Goal: Task Accomplishment & Management: Manage account settings

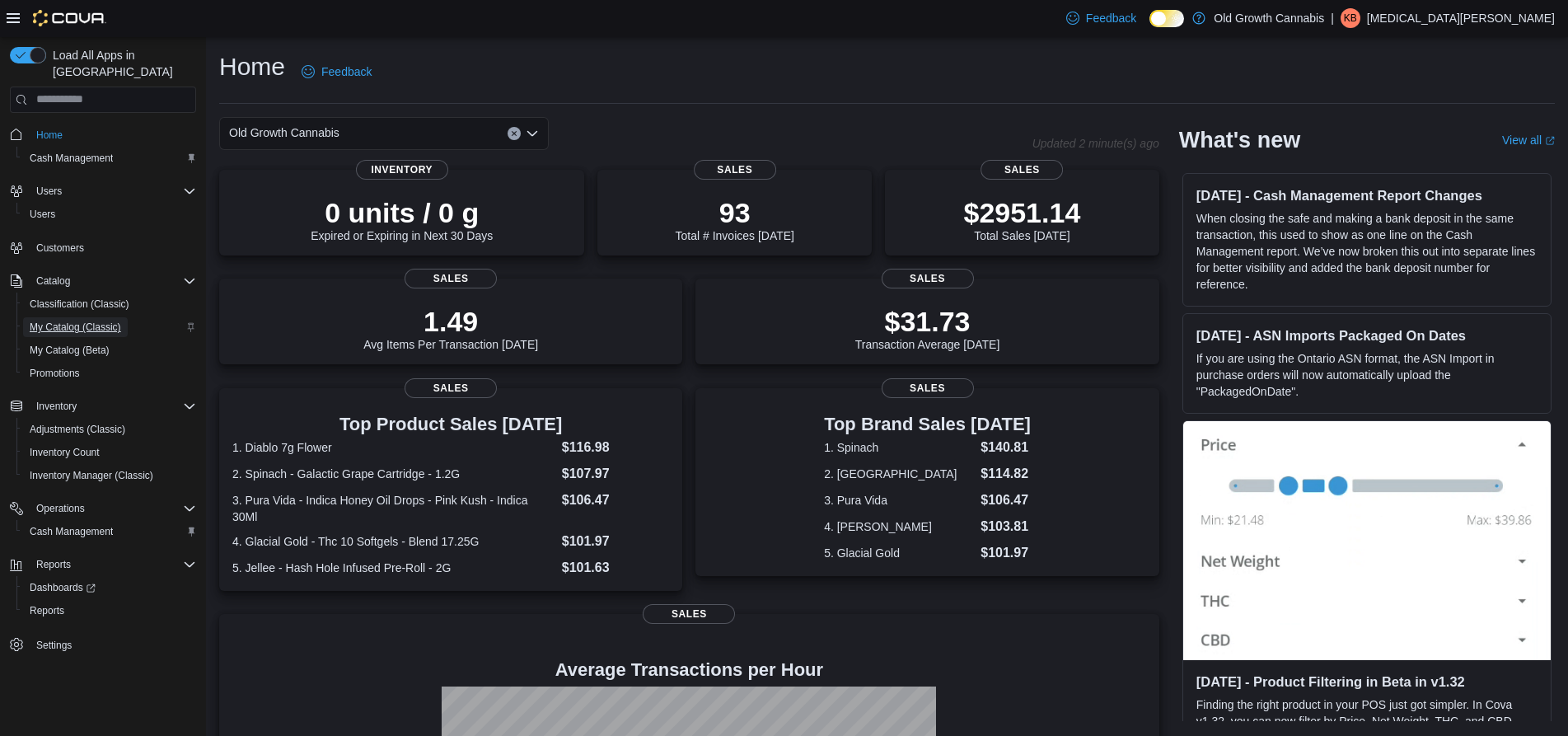
click at [80, 321] on span "My Catalog (Classic)" at bounding box center [75, 327] width 91 height 13
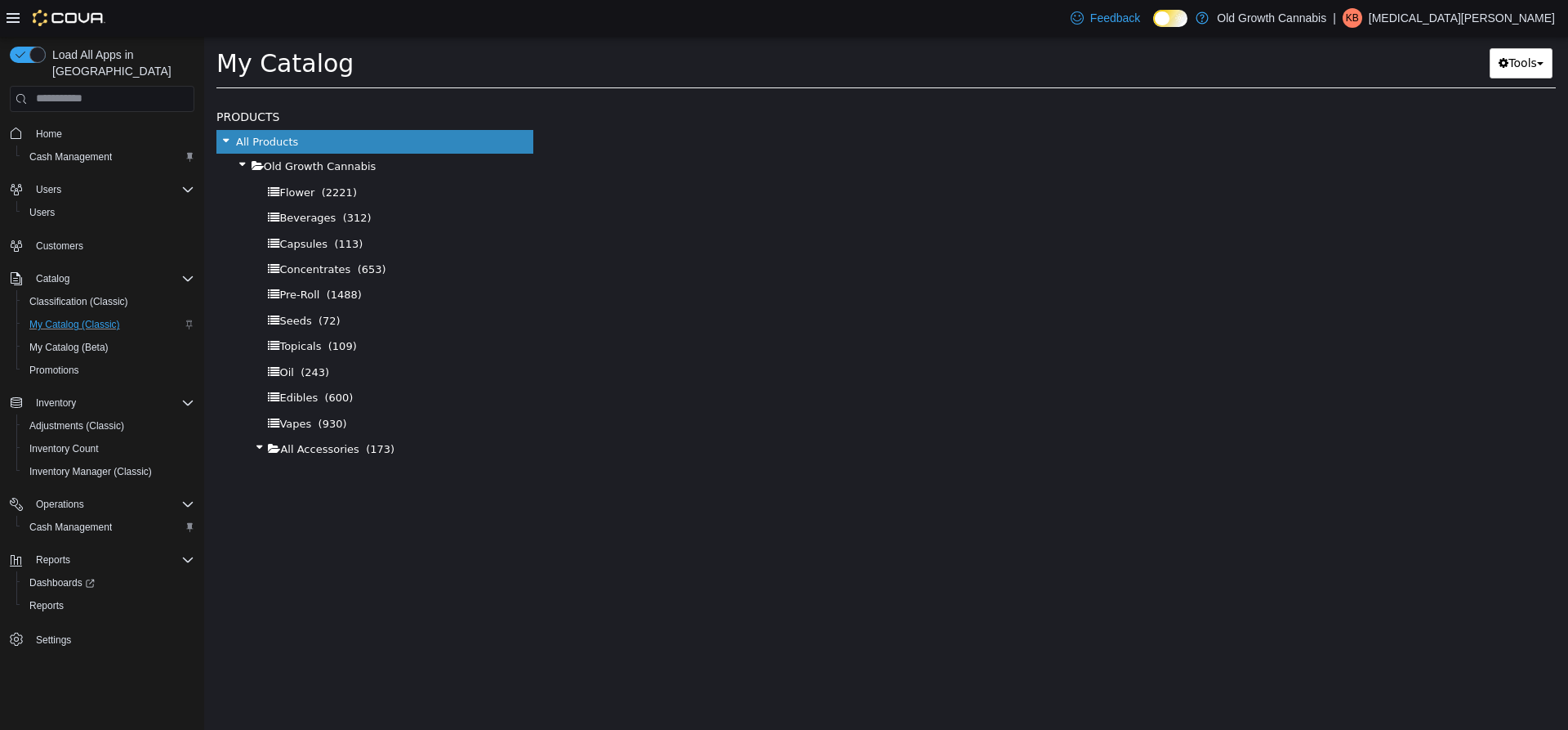
select select "**********"
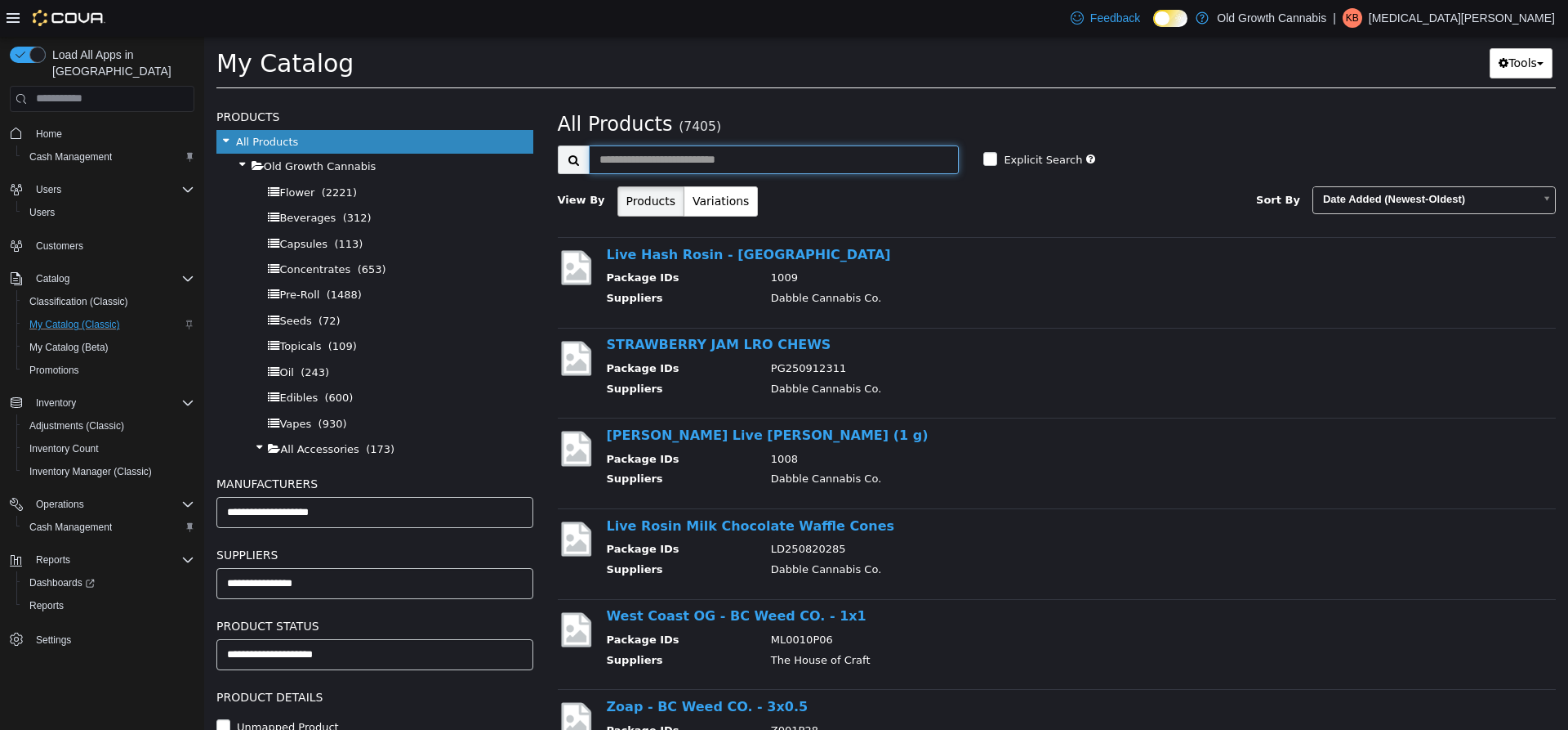
click at [662, 160] on input "text" at bounding box center [774, 159] width 371 height 28
type input "******"
select select "**********"
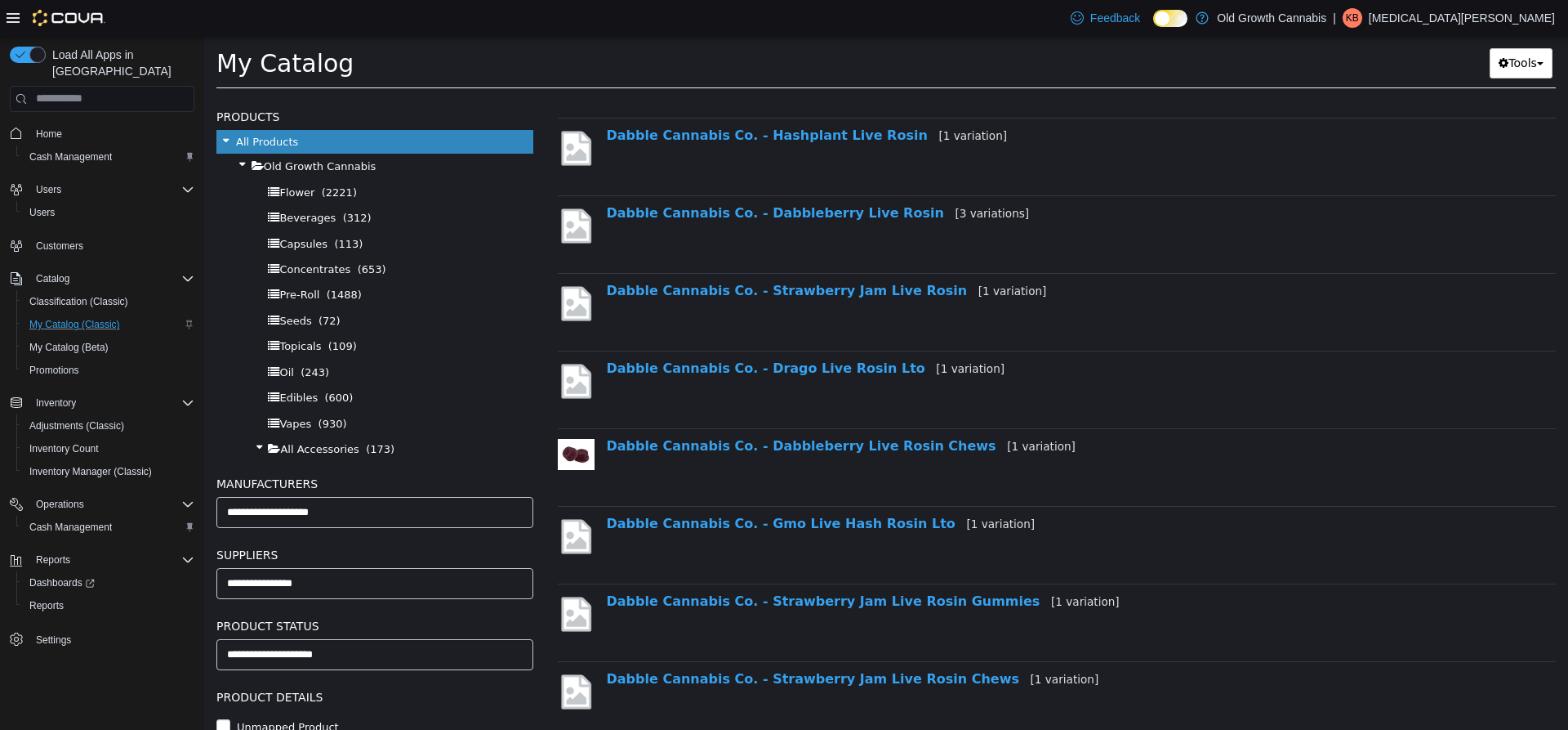
scroll to position [490, 0]
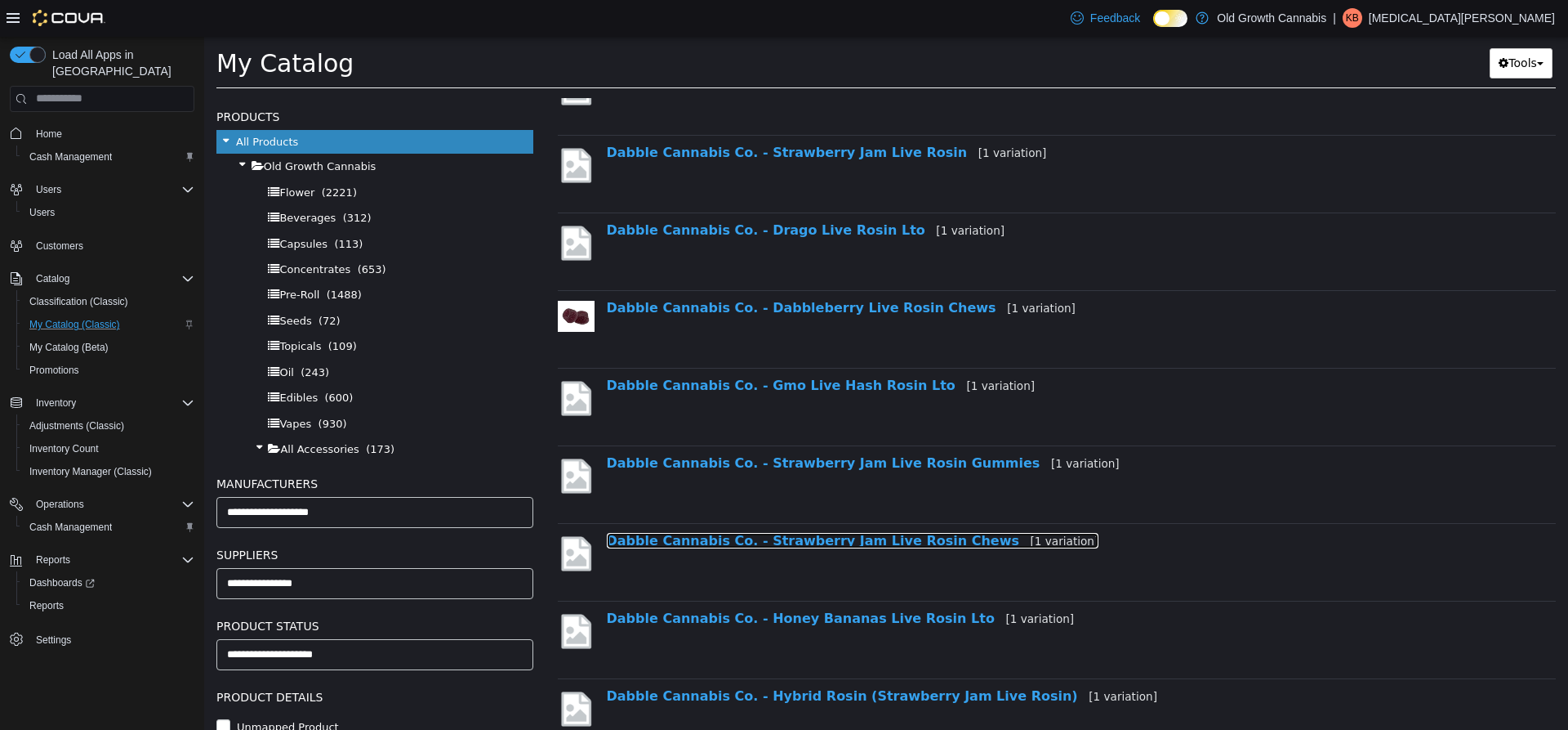
click at [842, 545] on link "Dabble Cannabis Co. - Strawberry Jam Live Rosin Chews [1 variation]" at bounding box center [852, 540] width 492 height 16
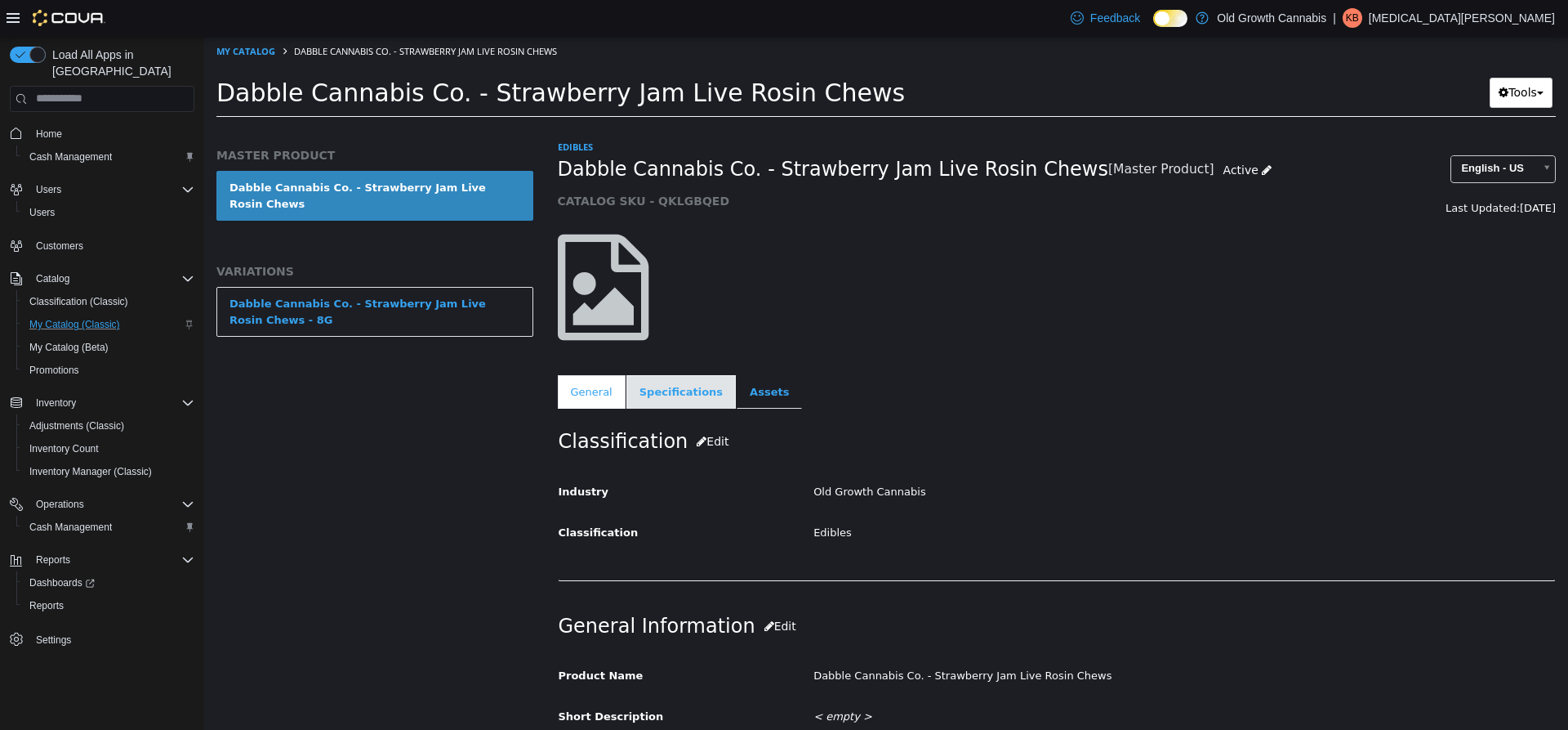
click at [691, 392] on link "Specifications" at bounding box center [681, 391] width 110 height 34
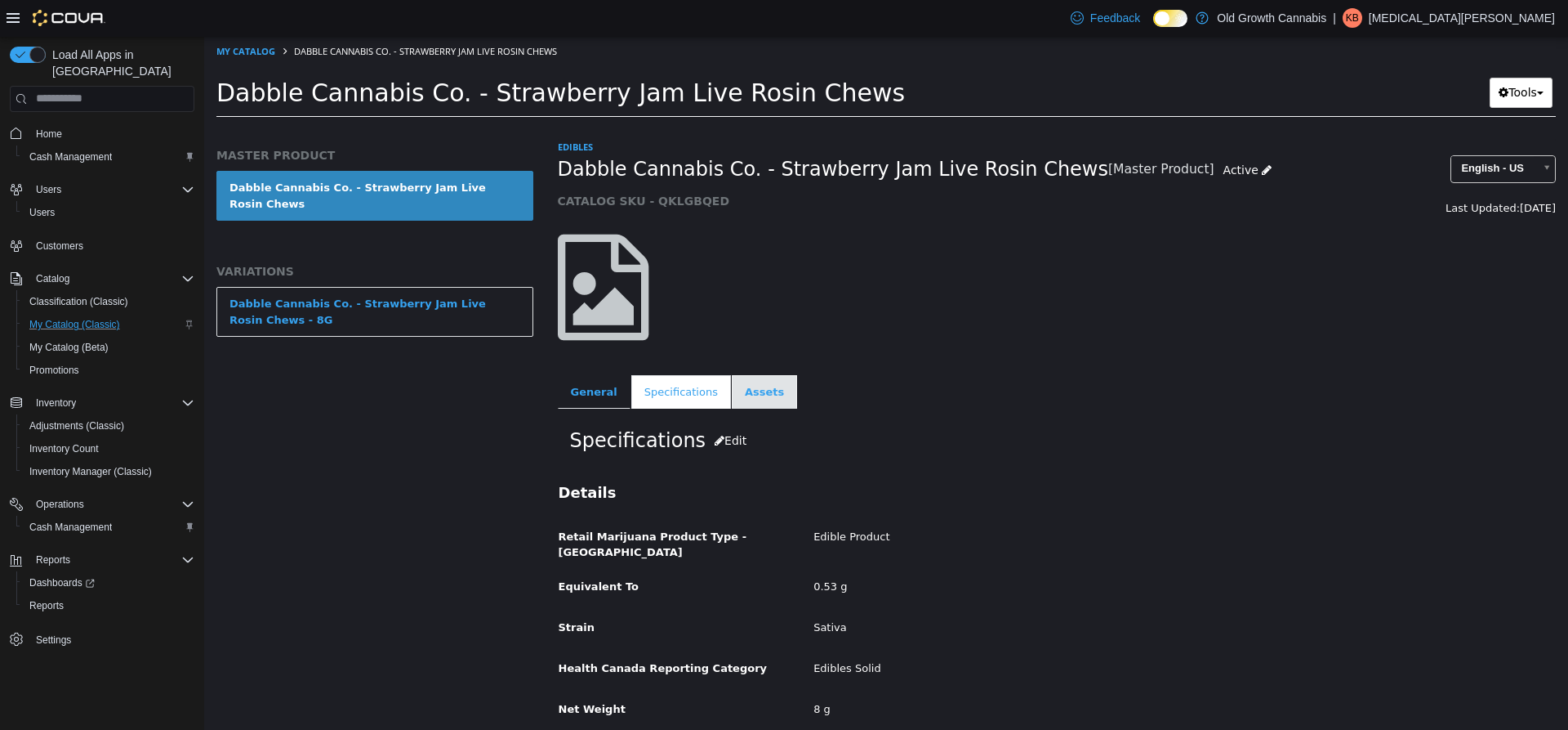
click at [733, 379] on link "Assets" at bounding box center [764, 391] width 66 height 34
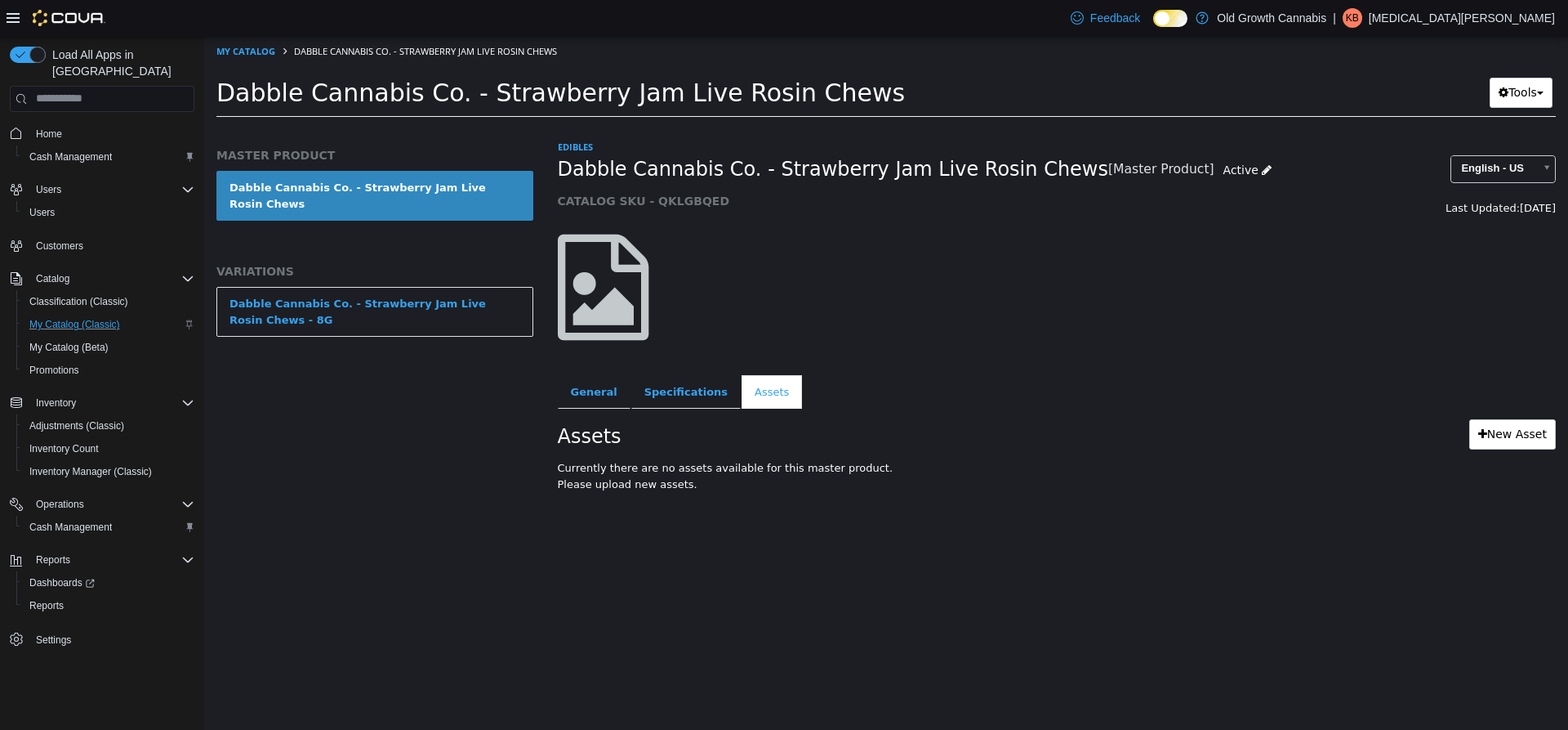
click at [607, 371] on div "Edibles Dabble Cannabis Co. - Strawberry Jam Live Rosin Chews [Master Product] …" at bounding box center [1057, 331] width 999 height 387
click at [606, 385] on link "General" at bounding box center [594, 391] width 73 height 34
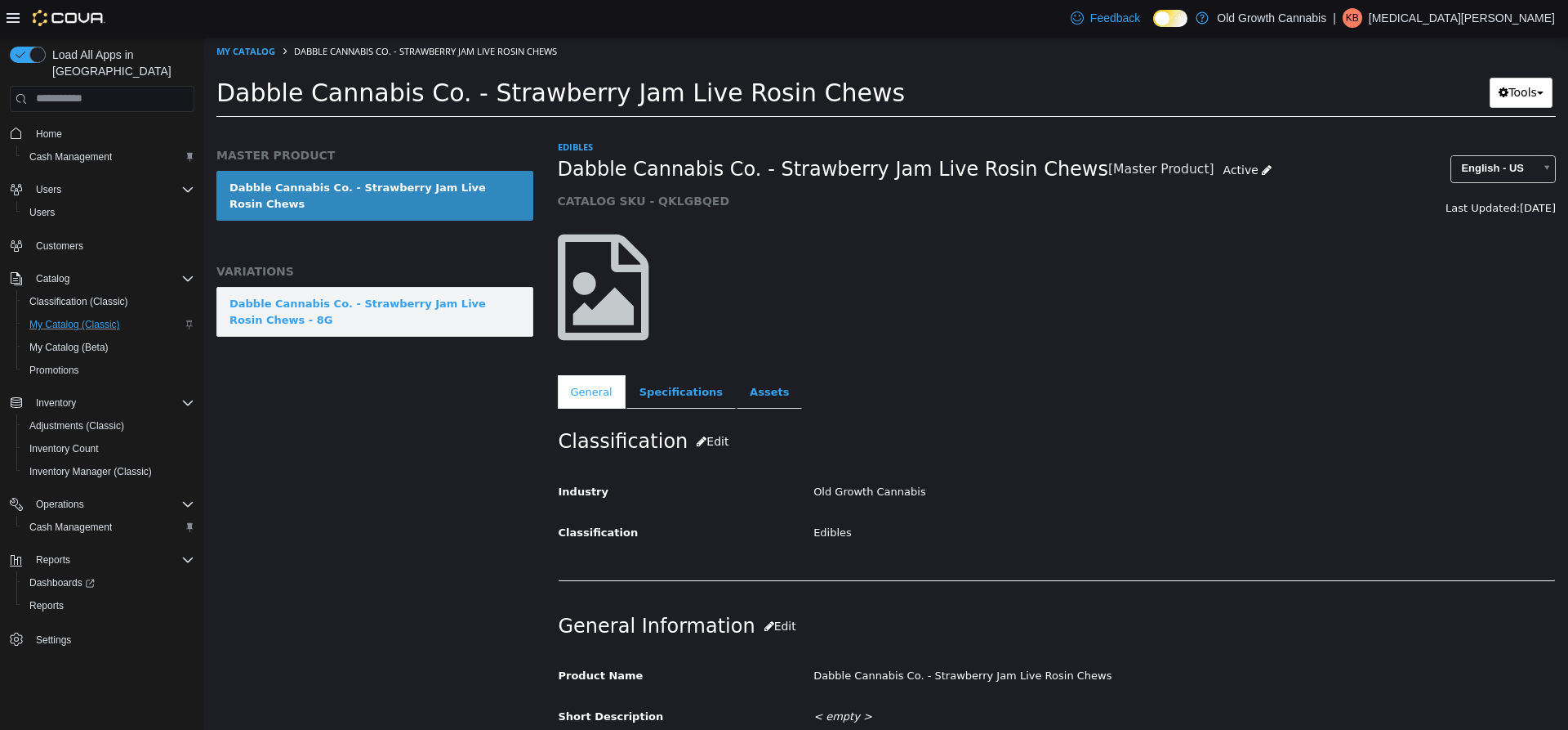
click at [459, 295] on div "Dabble Cannabis Co. - Strawberry Jam Live Rosin Chews - 8G" at bounding box center [374, 311] width 291 height 32
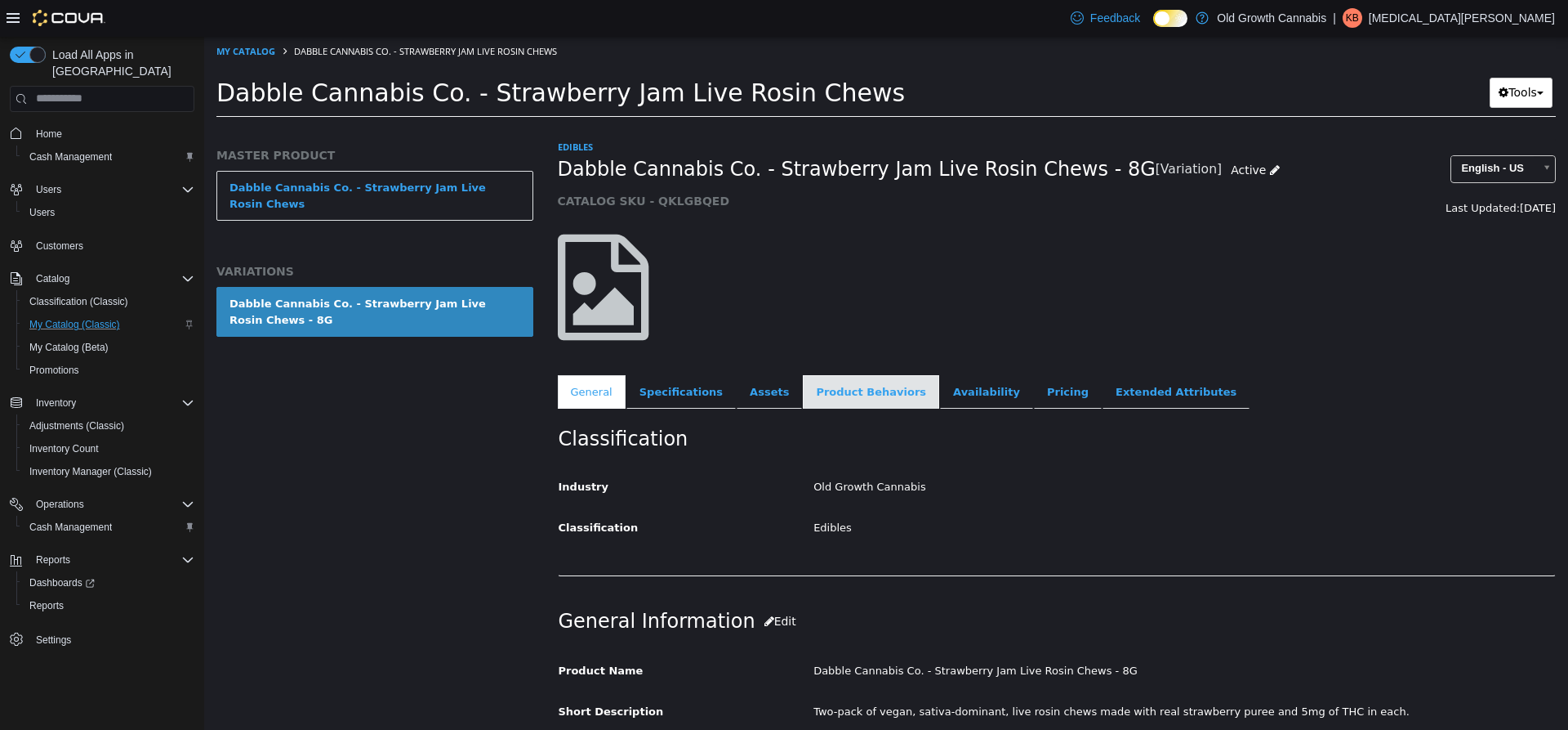
click at [842, 391] on link "Product Behaviors" at bounding box center [871, 391] width 136 height 34
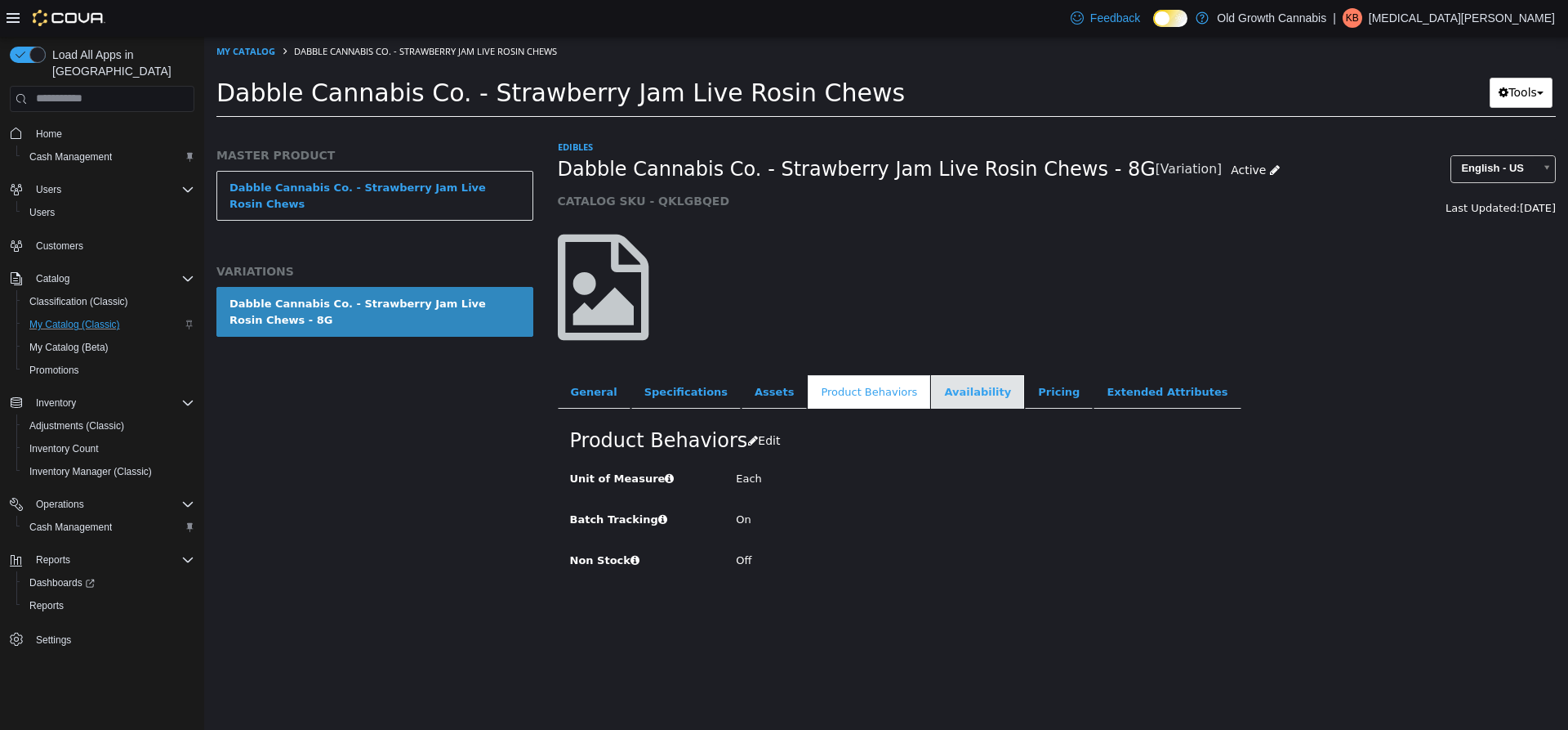
click at [937, 391] on link "Availability" at bounding box center [978, 391] width 93 height 34
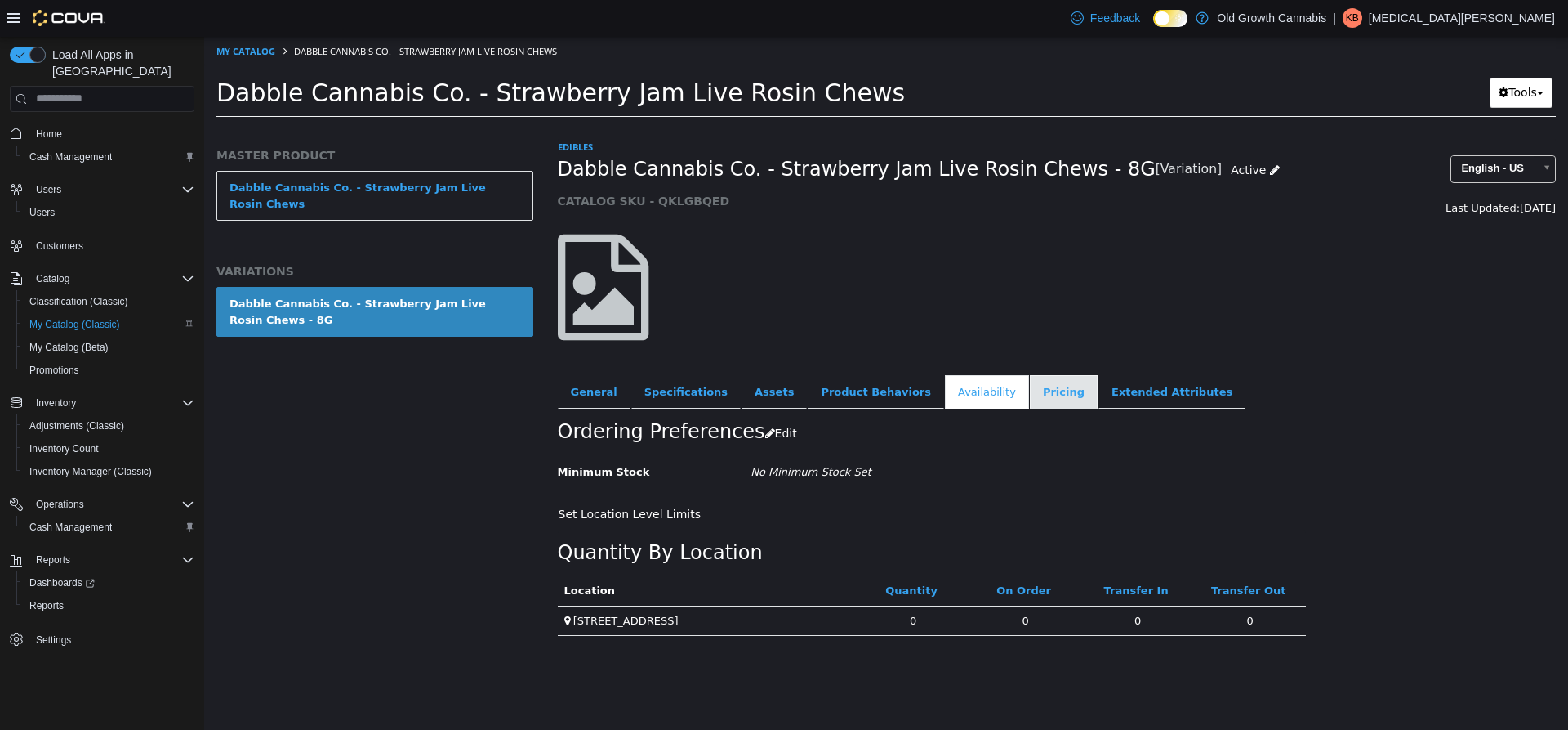
click at [1030, 393] on link "Pricing" at bounding box center [1064, 391] width 68 height 34
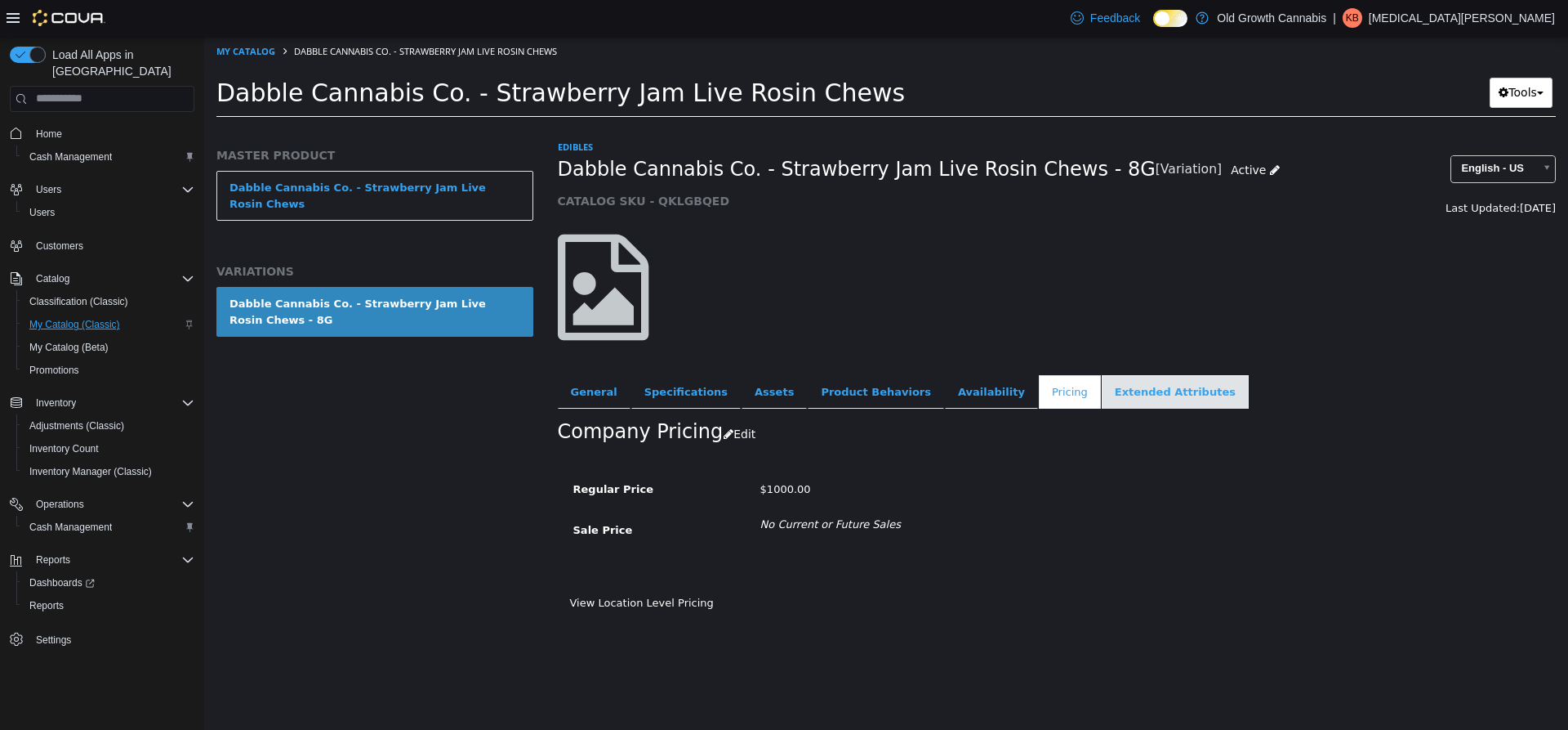
click at [1102, 403] on link "Extended Attributes" at bounding box center [1175, 391] width 147 height 34
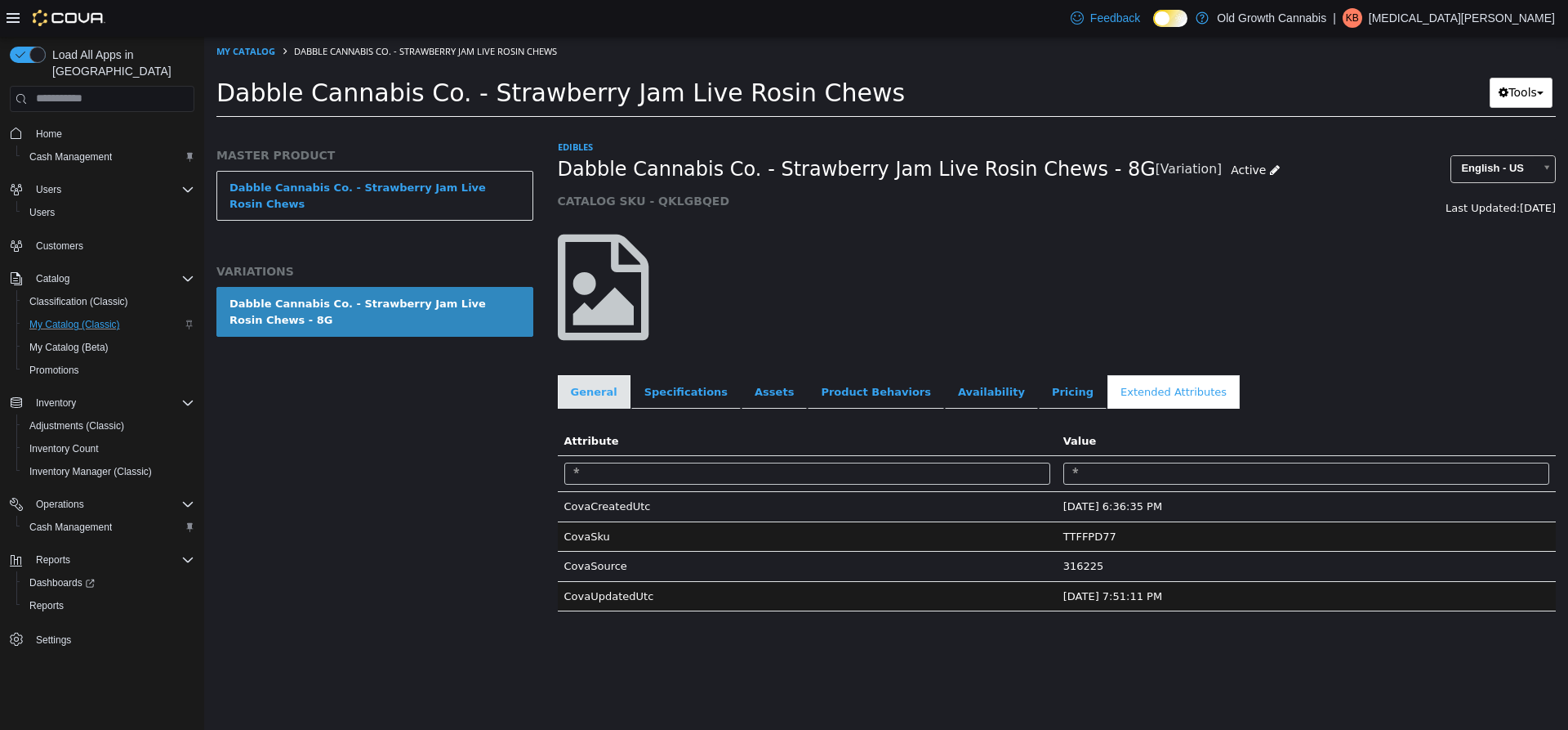
click at [603, 395] on link "General" at bounding box center [594, 391] width 73 height 34
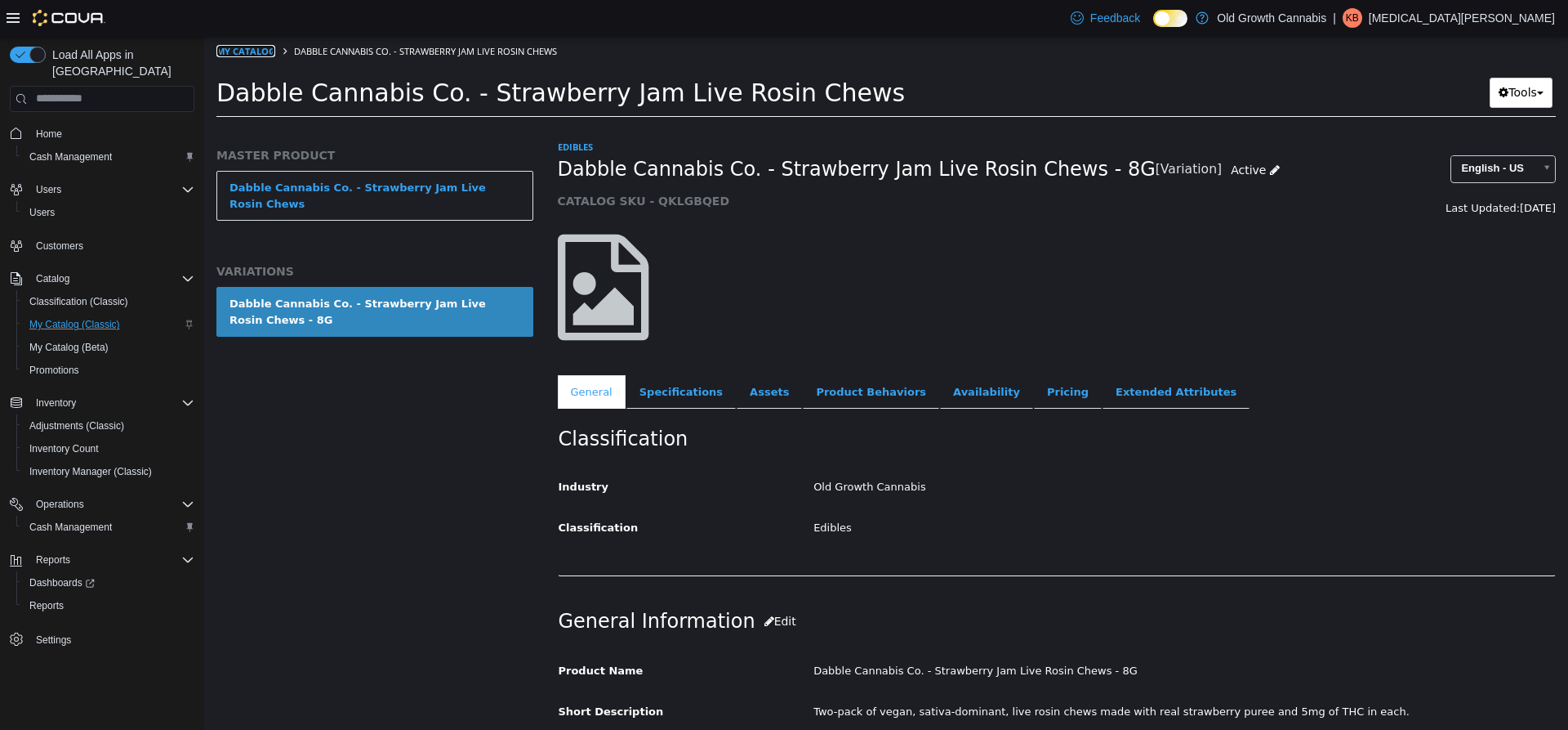
click at [248, 45] on link "My Catalog" at bounding box center [246, 50] width 59 height 12
select select "**********"
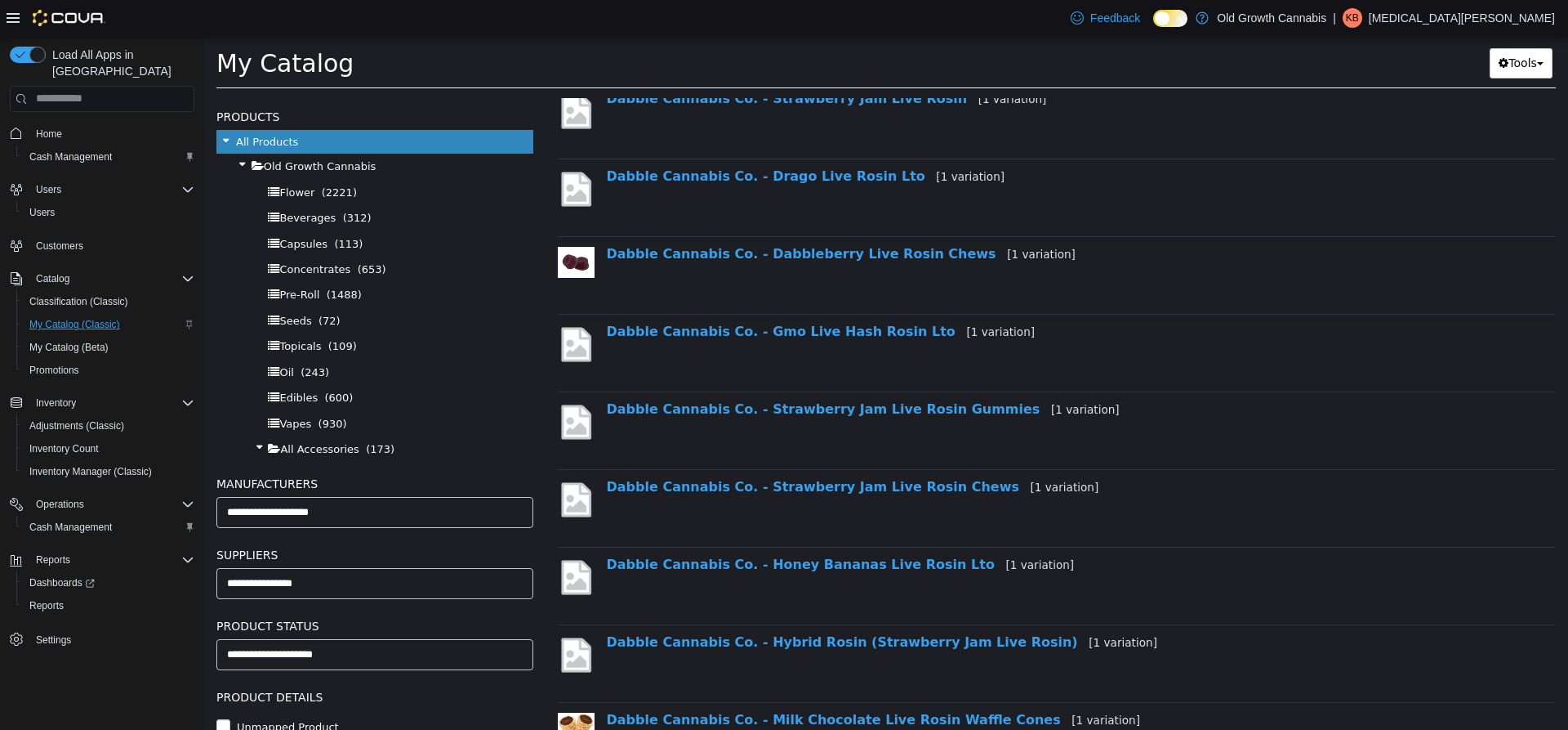
scroll to position [572, 0]
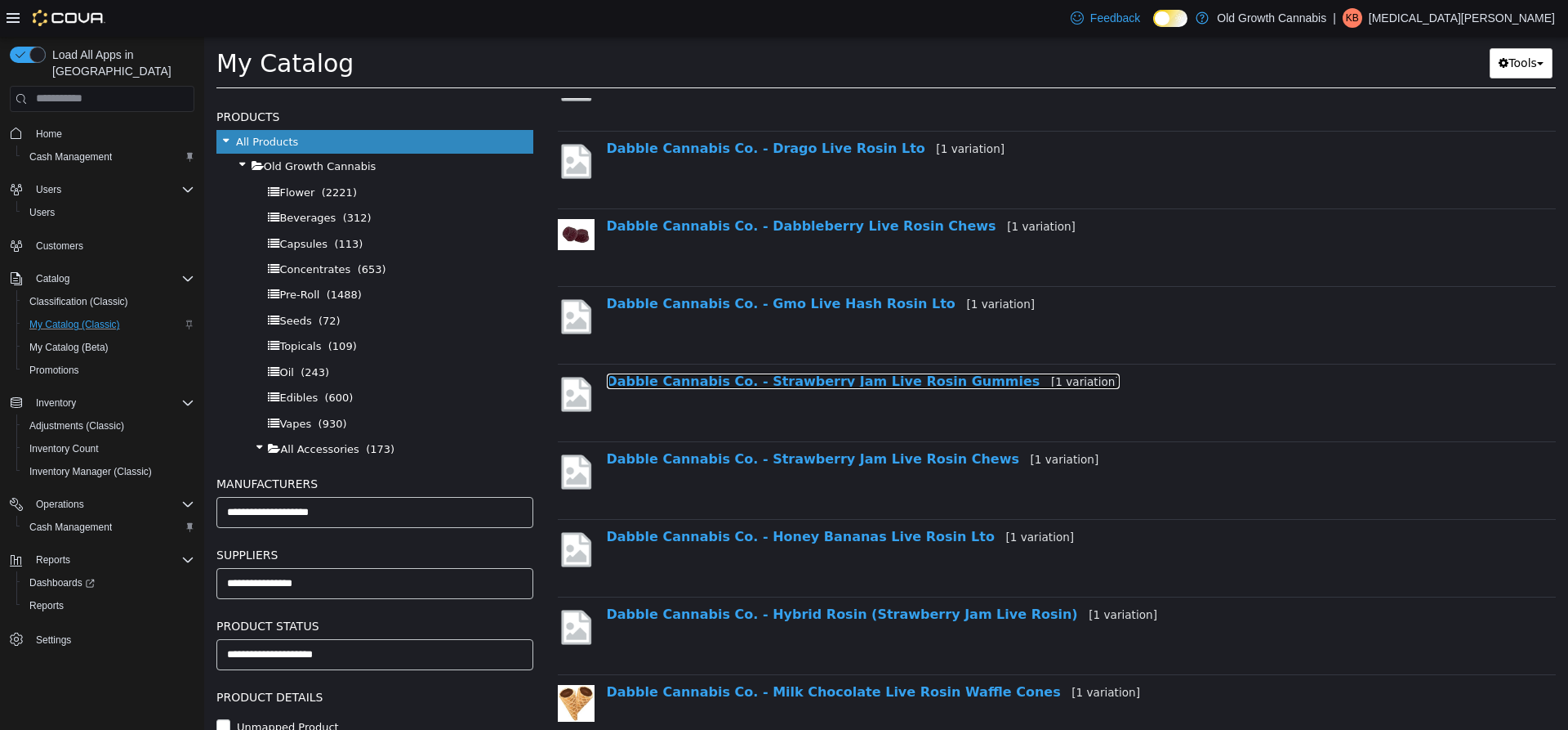
click at [785, 375] on link "Dabble Cannabis Co. - Strawberry Jam Live Rosin Gummies [1 variation]" at bounding box center [863, 380] width 513 height 16
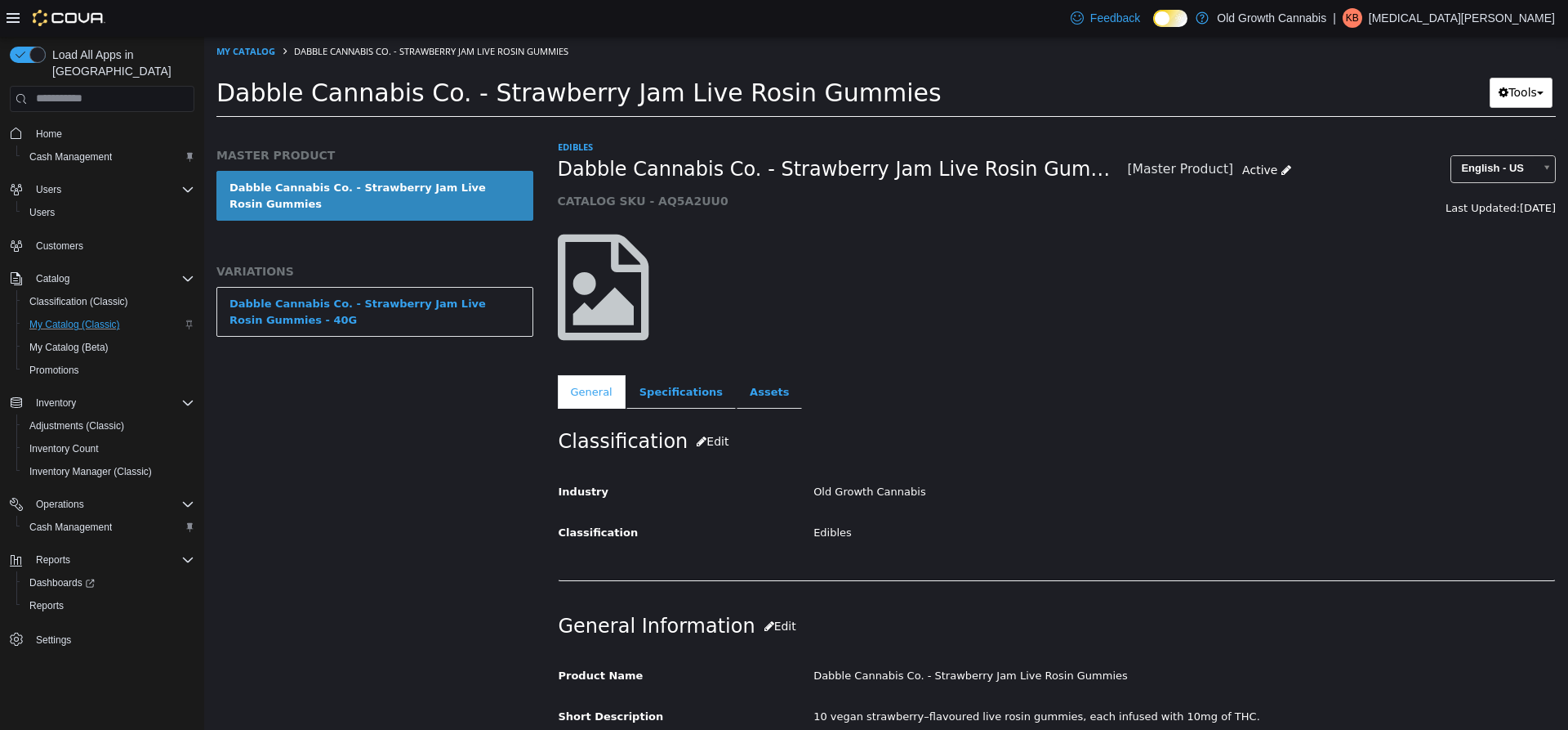
scroll to position [81, 0]
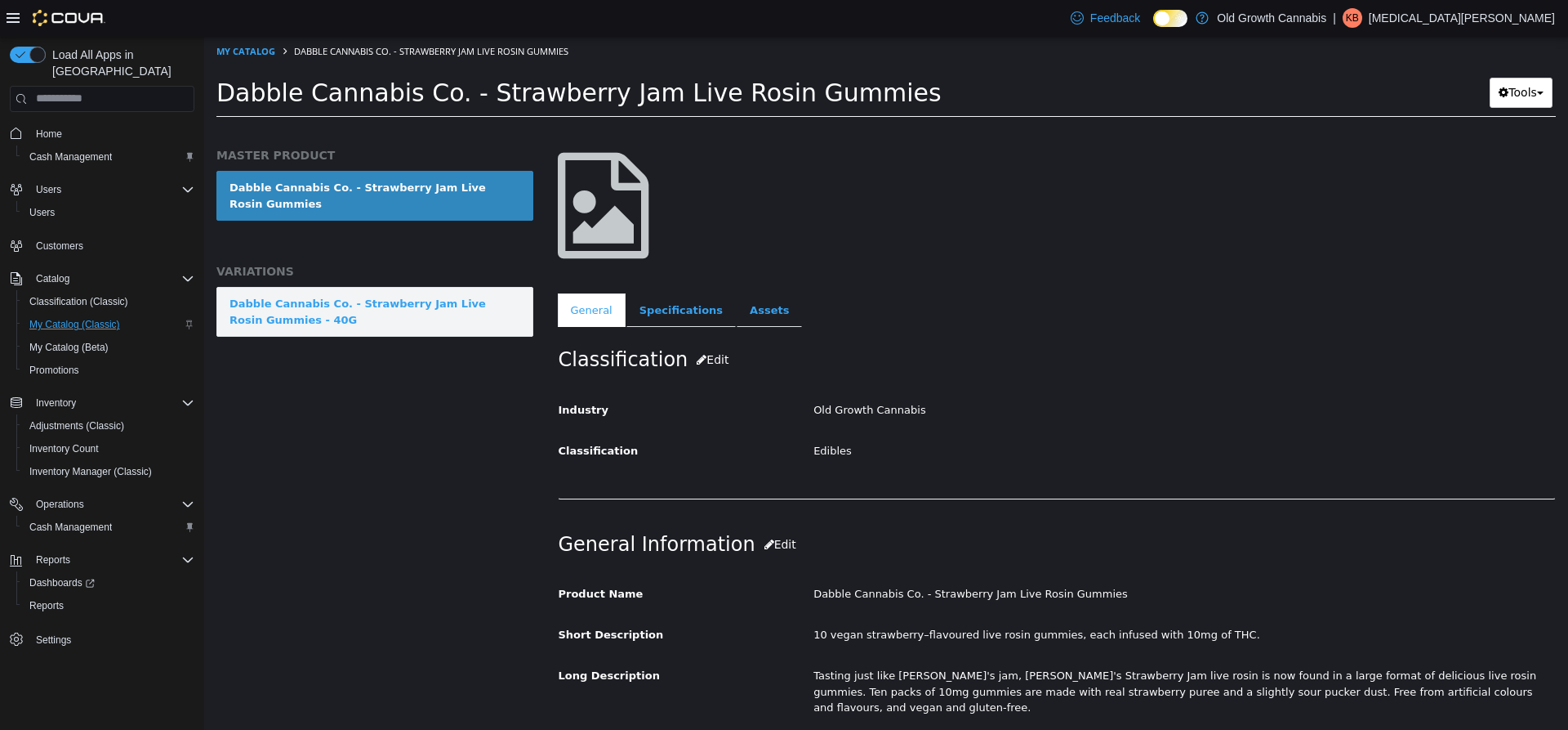
click at [435, 311] on div "Dabble Cannabis Co. - Strawberry Jam Live Rosin Gummies - 40G" at bounding box center [374, 311] width 291 height 32
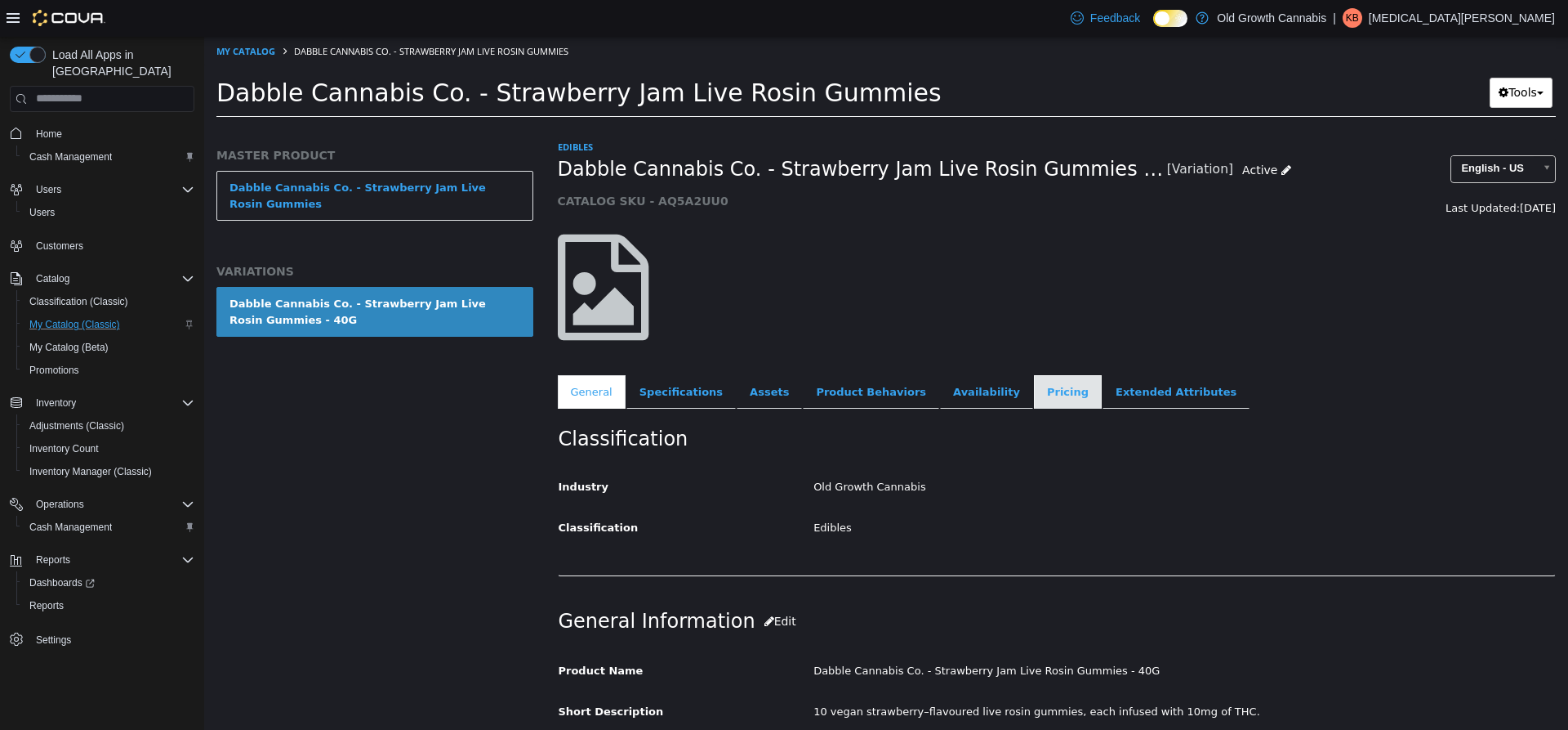
click at [1034, 395] on link "Pricing" at bounding box center [1068, 391] width 68 height 34
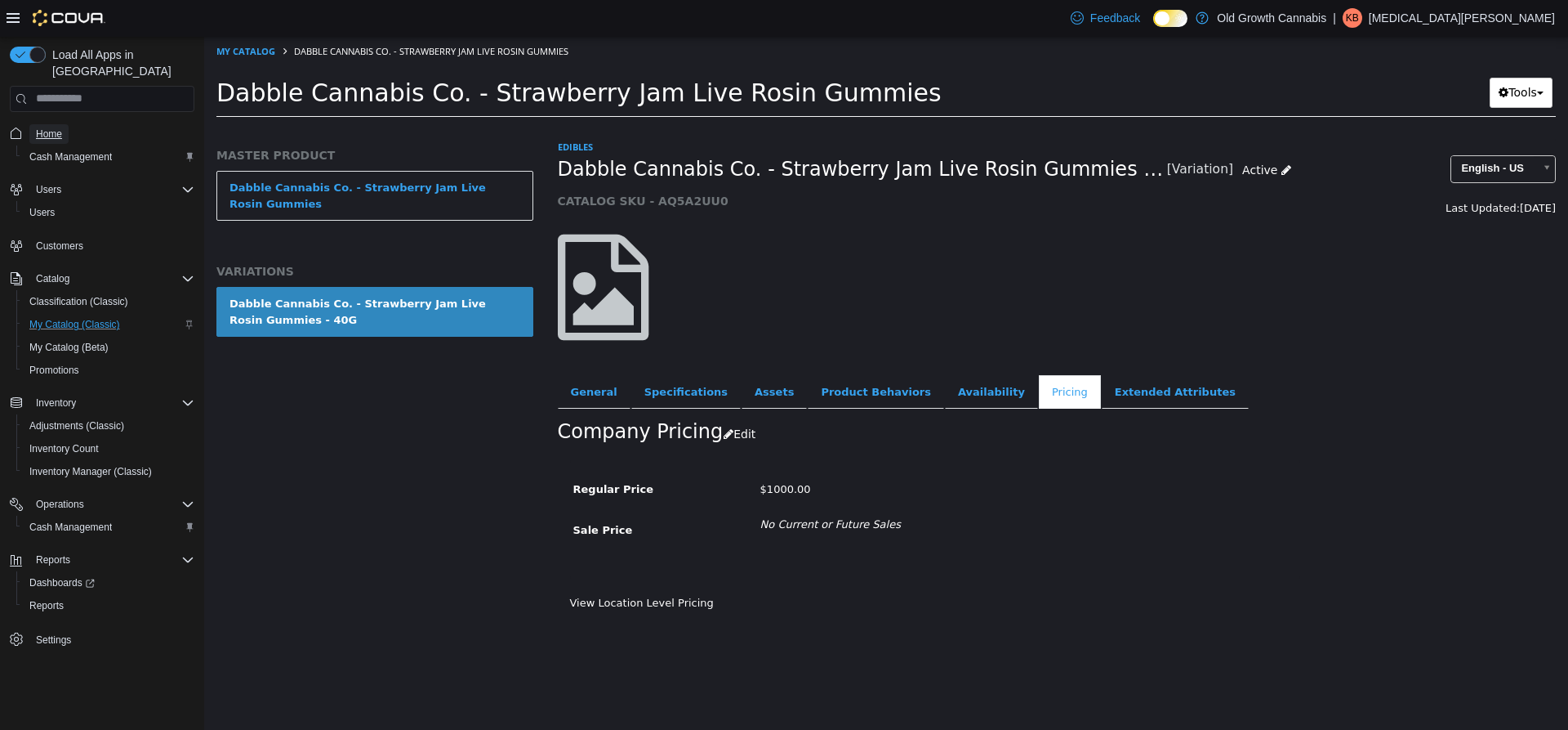
click at [48, 127] on span "Home" at bounding box center [48, 134] width 26 height 13
